Goal: Task Accomplishment & Management: Complete application form

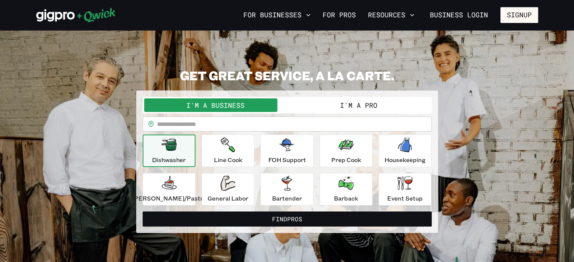
click at [347, 104] on button "I'm a Pro" at bounding box center [358, 105] width 143 height 14
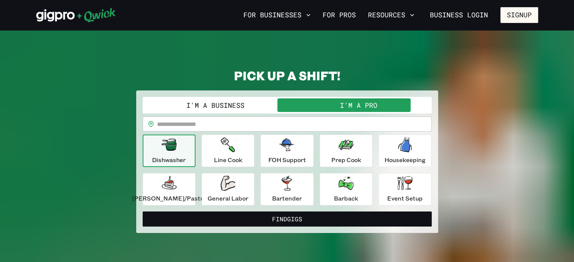
click at [249, 103] on button "I'm a Business" at bounding box center [215, 105] width 143 height 14
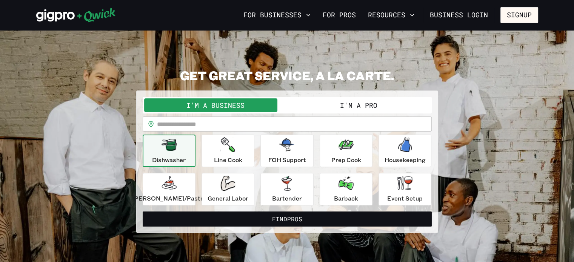
click at [337, 101] on button "I'm a Pro" at bounding box center [358, 105] width 143 height 14
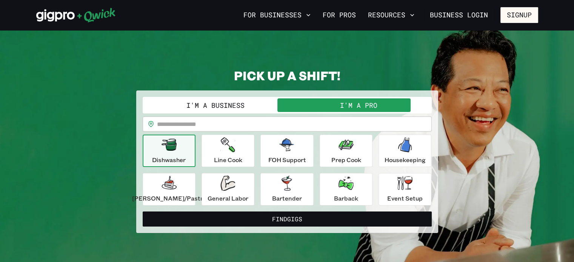
click at [218, 107] on button "I'm a Business" at bounding box center [215, 105] width 143 height 14
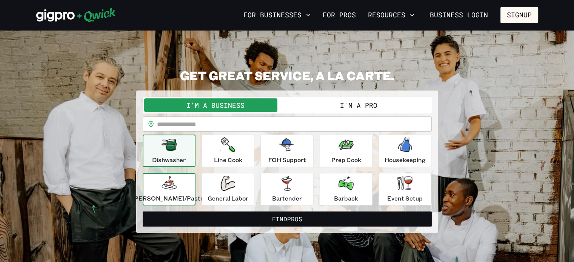
scroll to position [38, 0]
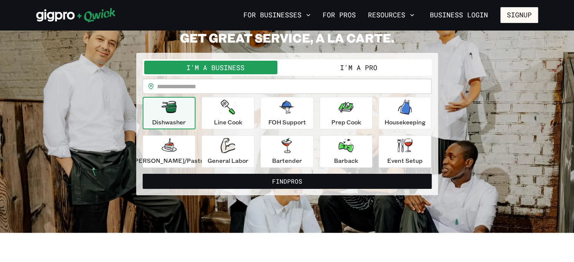
click at [374, 72] on button "I'm a Pro" at bounding box center [358, 68] width 143 height 14
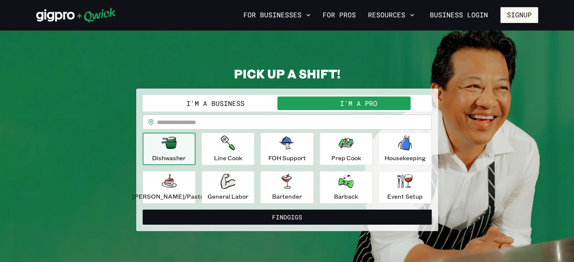
scroll to position [0, 0]
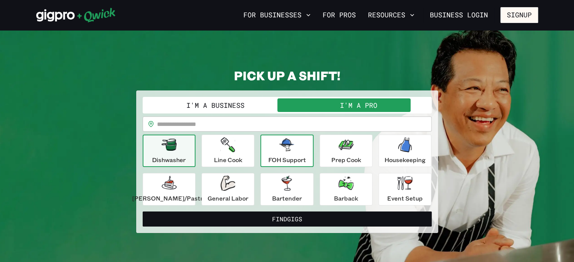
click at [291, 158] on p "FOH Support" at bounding box center [287, 159] width 38 height 9
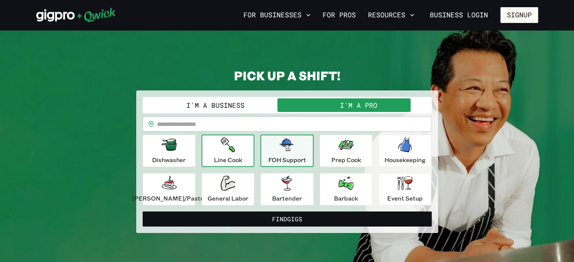
click at [225, 148] on icon "button" at bounding box center [227, 144] width 15 height 15
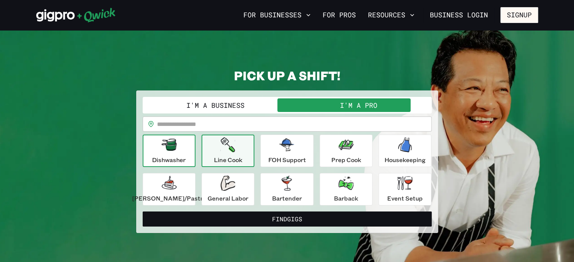
click at [169, 159] on p "Dishwasher" at bounding box center [169, 159] width 34 height 9
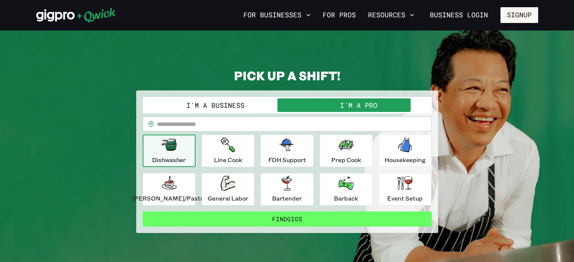
click at [289, 221] on button "Find Gigs" at bounding box center [287, 219] width 289 height 15
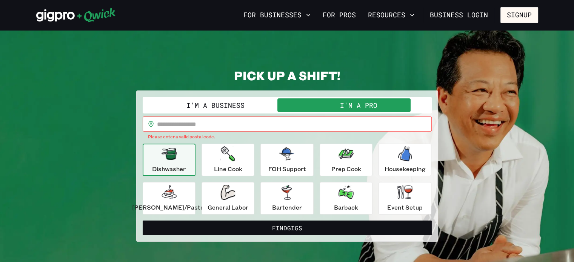
click at [225, 126] on input "text" at bounding box center [294, 124] width 275 height 15
click at [221, 126] on input "text" at bounding box center [294, 124] width 275 height 15
paste input "*****"
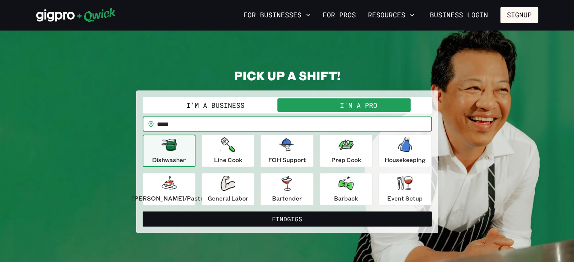
click at [143, 212] on button "Find Gigs" at bounding box center [287, 219] width 289 height 15
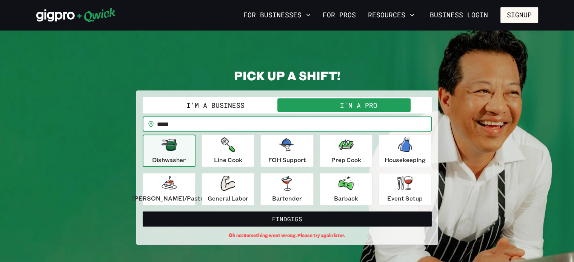
drag, startPoint x: 202, startPoint y: 119, endPoint x: 205, endPoint y: 127, distance: 9.0
click at [201, 119] on input "*****" at bounding box center [294, 124] width 275 height 15
drag, startPoint x: 205, startPoint y: 127, endPoint x: 157, endPoint y: 127, distance: 48.3
click at [163, 127] on div "​ ***** ​" at bounding box center [287, 124] width 289 height 15
paste input "text"
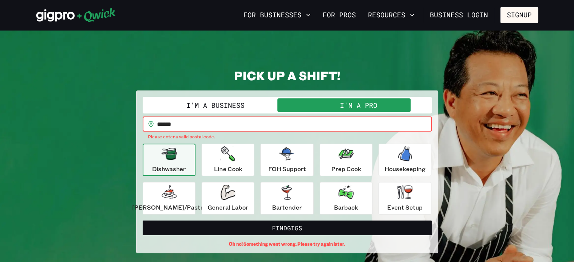
type input "*****"
click at [143, 221] on button "Find Gigs" at bounding box center [287, 228] width 289 height 15
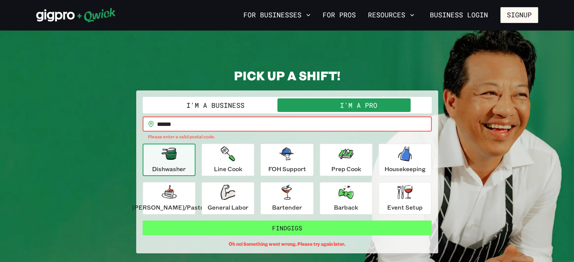
click at [295, 227] on button "Find Gigs" at bounding box center [287, 228] width 289 height 15
